Goal: Task Accomplishment & Management: Manage account settings

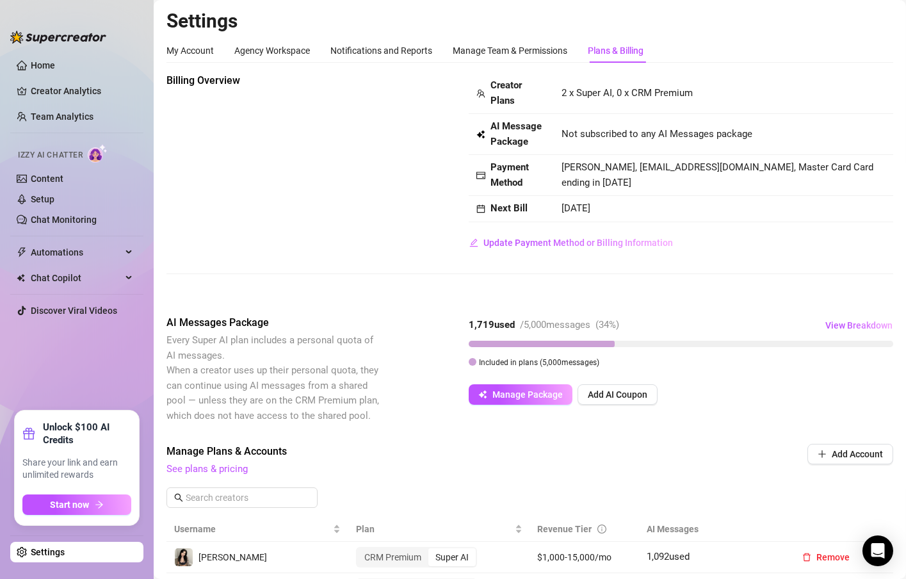
click at [77, 86] on link "Creator Analytics" at bounding box center [82, 91] width 102 height 20
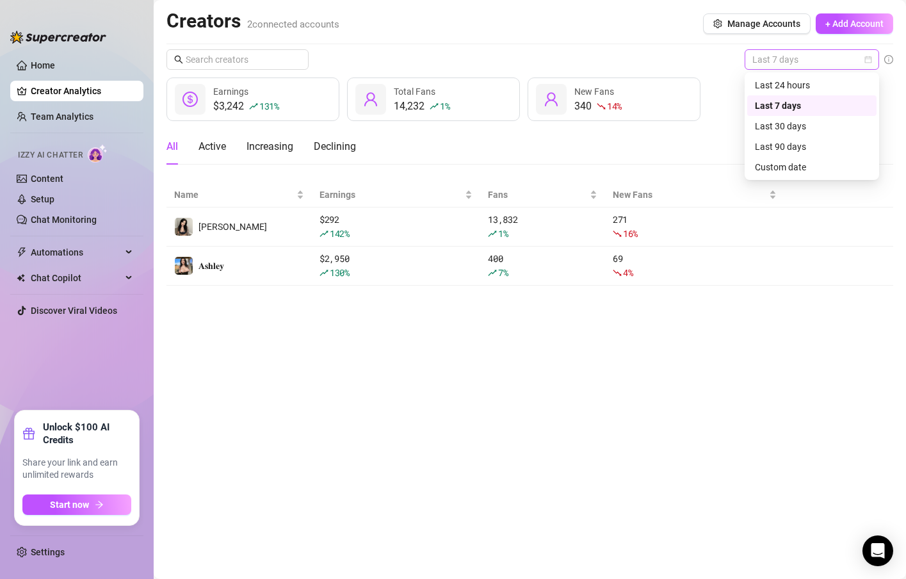
click at [797, 56] on span "Last 7 days" at bounding box center [811, 59] width 119 height 19
click at [797, 83] on div "Last 24 hours" at bounding box center [812, 85] width 114 height 14
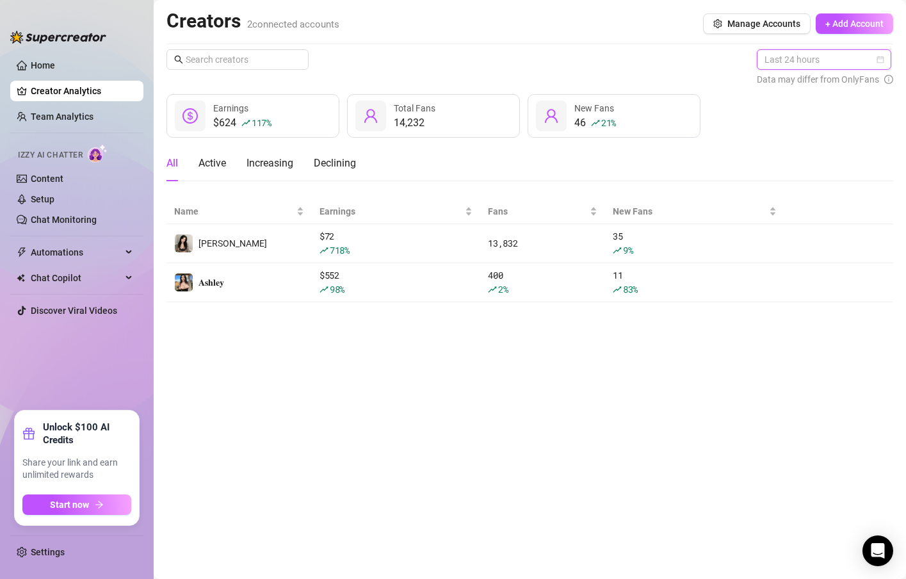
click at [858, 56] on span "Last 24 hours" at bounding box center [823, 59] width 119 height 19
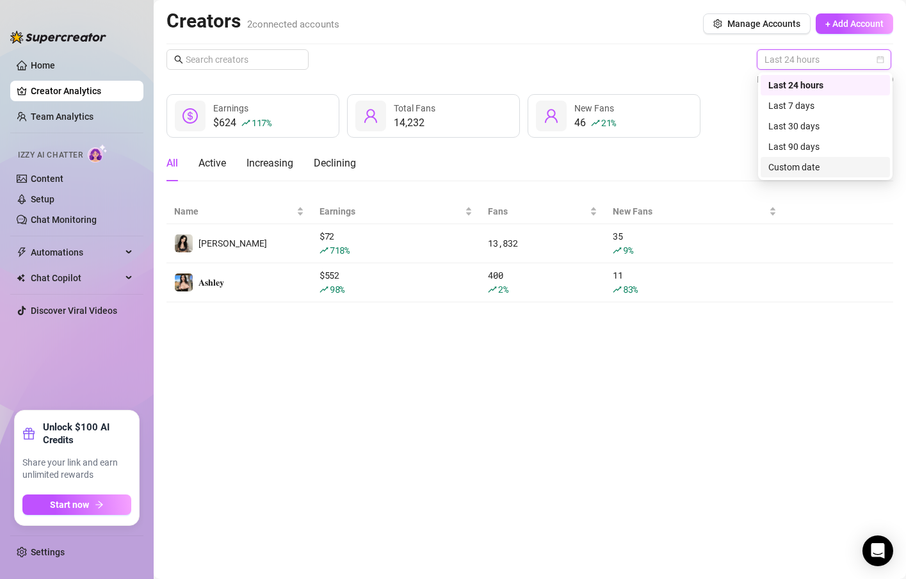
click at [827, 165] on div "Custom date" at bounding box center [825, 167] width 114 height 14
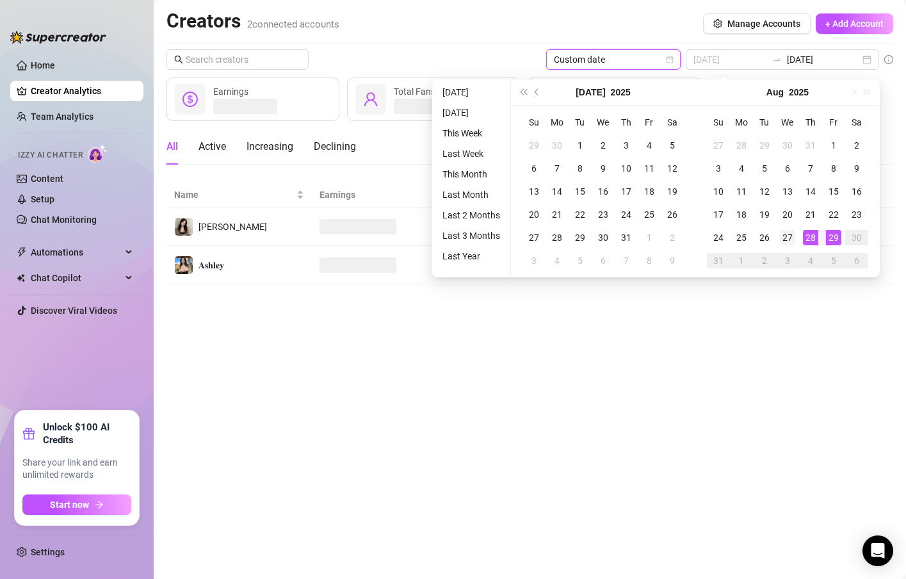
type input "[DATE]"
click at [791, 232] on div "27" at bounding box center [787, 237] width 15 height 15
type input "[DATE]"
click at [812, 241] on div "28" at bounding box center [810, 237] width 15 height 15
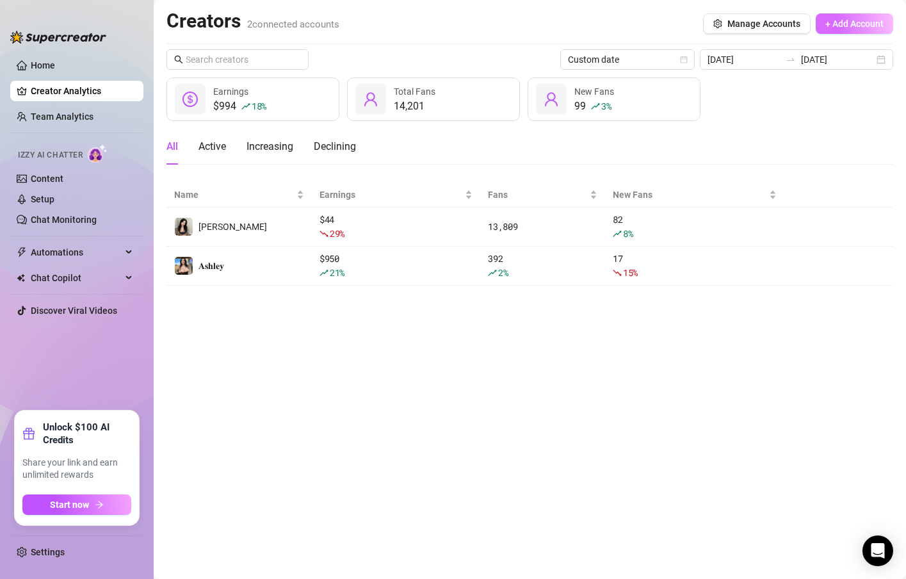
click at [843, 24] on span "+ Add Account" at bounding box center [854, 24] width 58 height 10
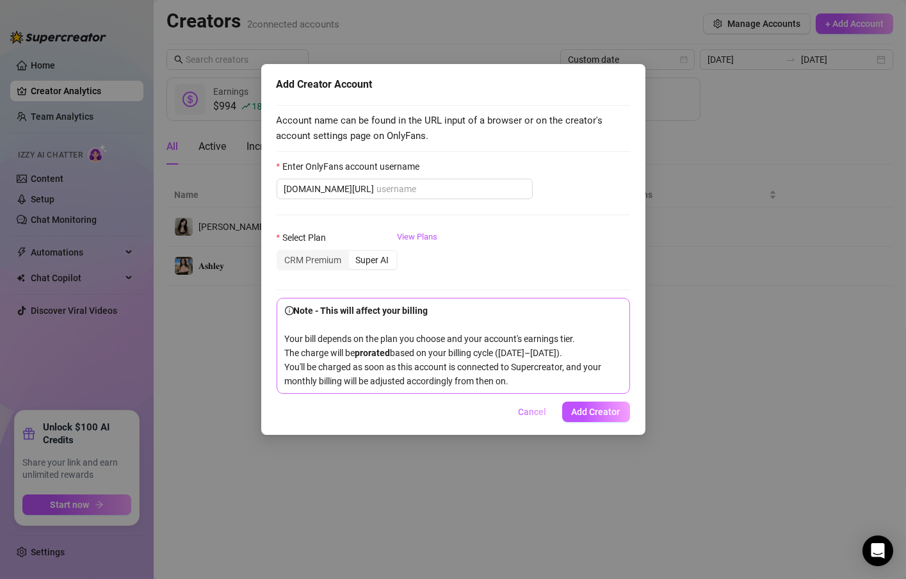
click at [534, 417] on span "Cancel" at bounding box center [533, 411] width 28 height 10
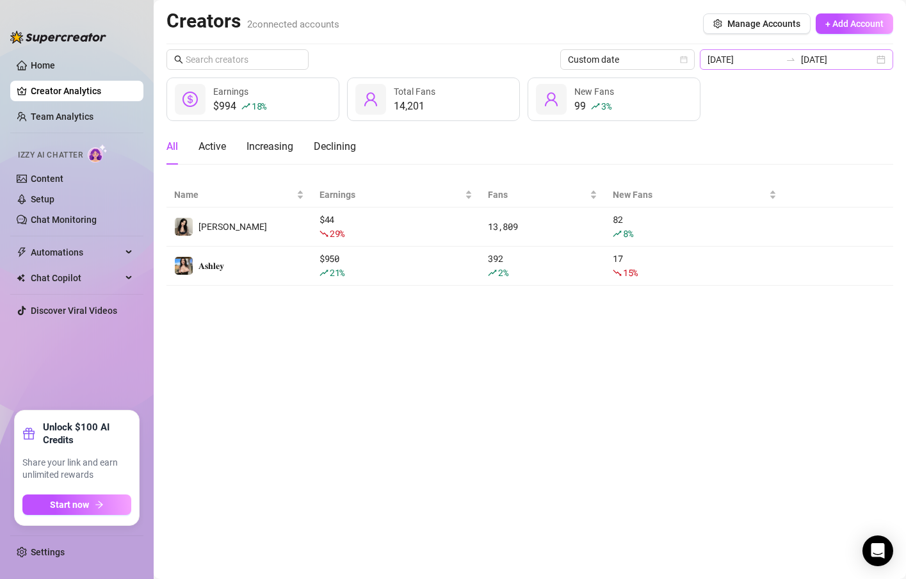
click at [791, 61] on div at bounding box center [790, 59] width 20 height 10
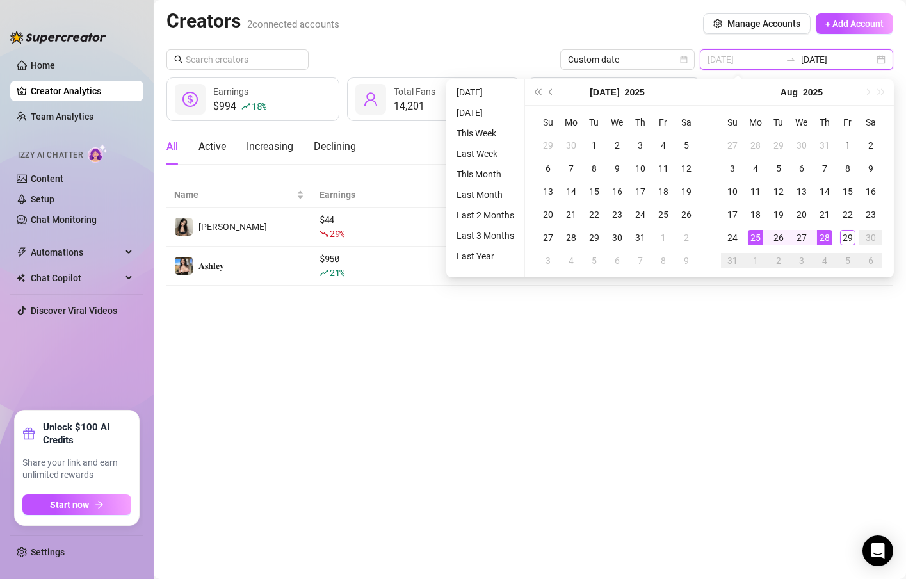
type input "[DATE]"
click at [760, 234] on div "25" at bounding box center [755, 237] width 15 height 15
type input "[DATE]"
click at [851, 236] on div "29" at bounding box center [847, 237] width 15 height 15
